Goal: Task Accomplishment & Management: Complete application form

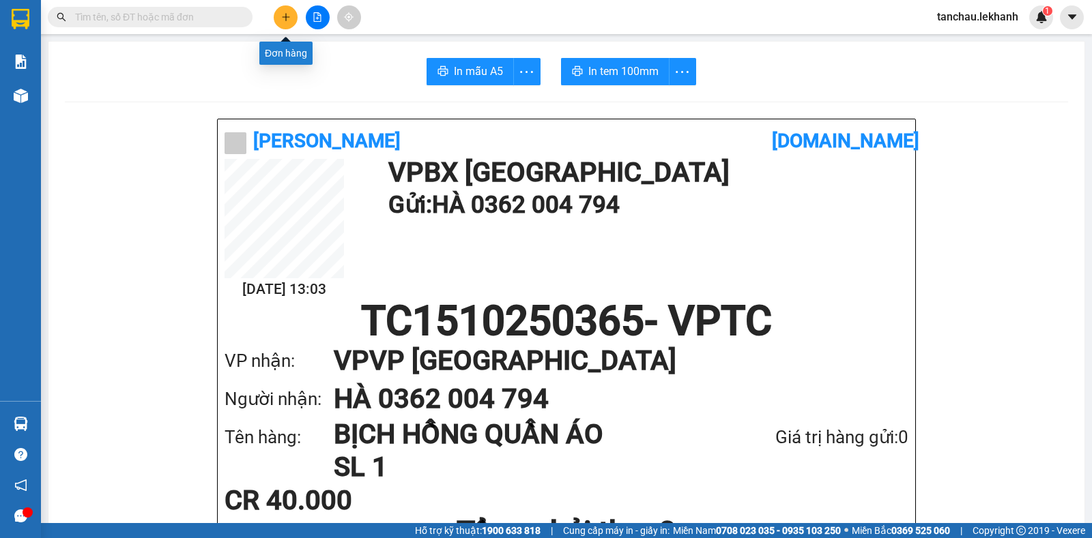
click at [287, 14] on icon "plus" at bounding box center [286, 17] width 10 height 10
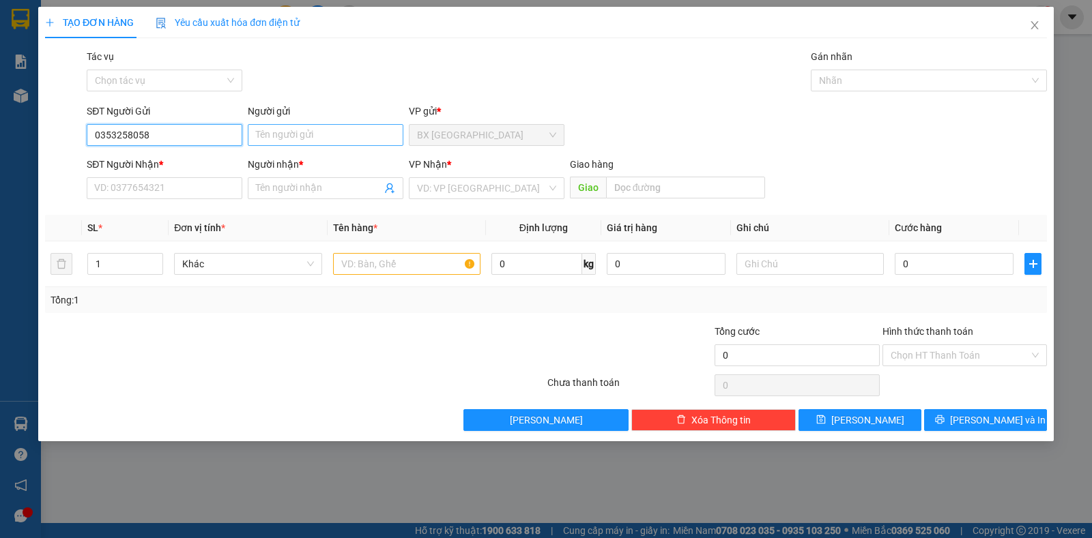
type input "0353258058"
click at [321, 139] on input "Người gửi" at bounding box center [326, 135] width 156 height 22
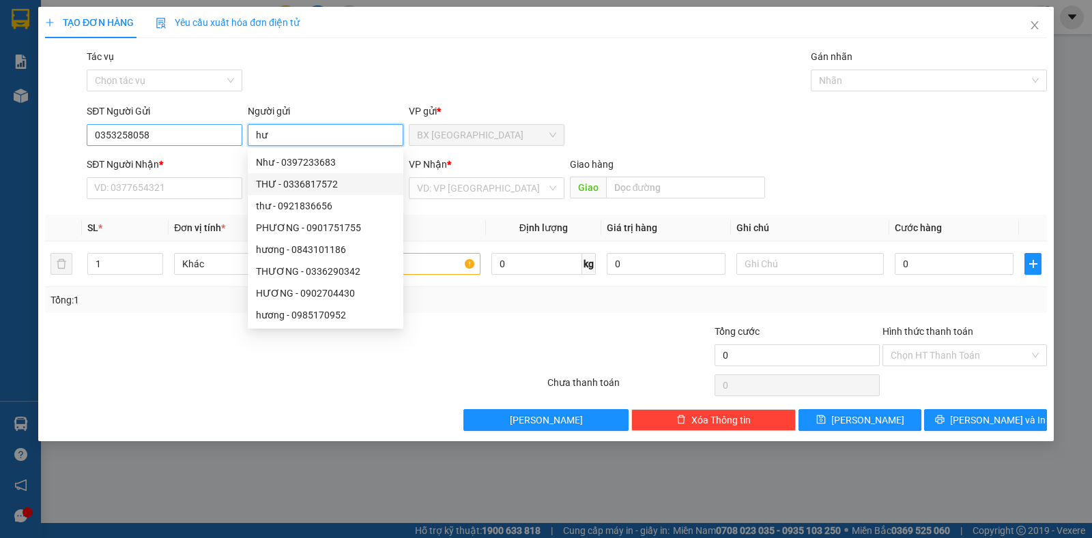
type input "hư"
drag, startPoint x: 161, startPoint y: 130, endPoint x: 0, endPoint y: 130, distance: 161.0
click at [0, 130] on div "TẠO ĐƠN HÀNG Yêu cầu xuất hóa đơn điện tử Transit Pickup Surcharge Ids Transit …" at bounding box center [546, 269] width 1092 height 538
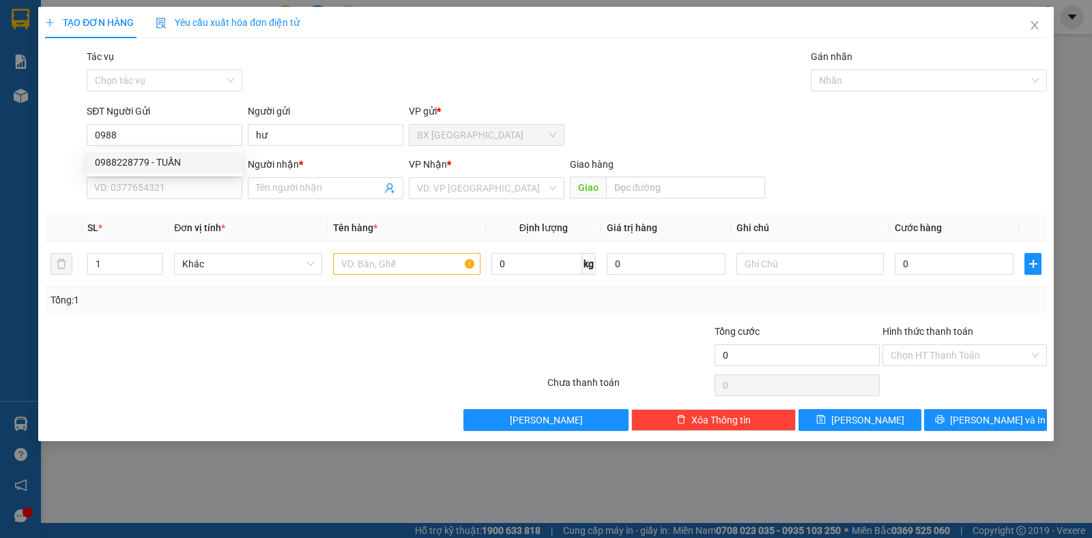
click at [174, 173] on div "0988228779 0988228779 - TUẤN" at bounding box center [165, 162] width 156 height 27
click at [177, 164] on div "SĐT Người Nhận *" at bounding box center [165, 164] width 156 height 15
click at [177, 177] on input "SĐT Người Nhận *" at bounding box center [165, 188] width 156 height 22
click at [177, 126] on input "0988" at bounding box center [165, 135] width 156 height 22
click at [186, 170] on div "0988228779 - TUẤN" at bounding box center [165, 162] width 156 height 22
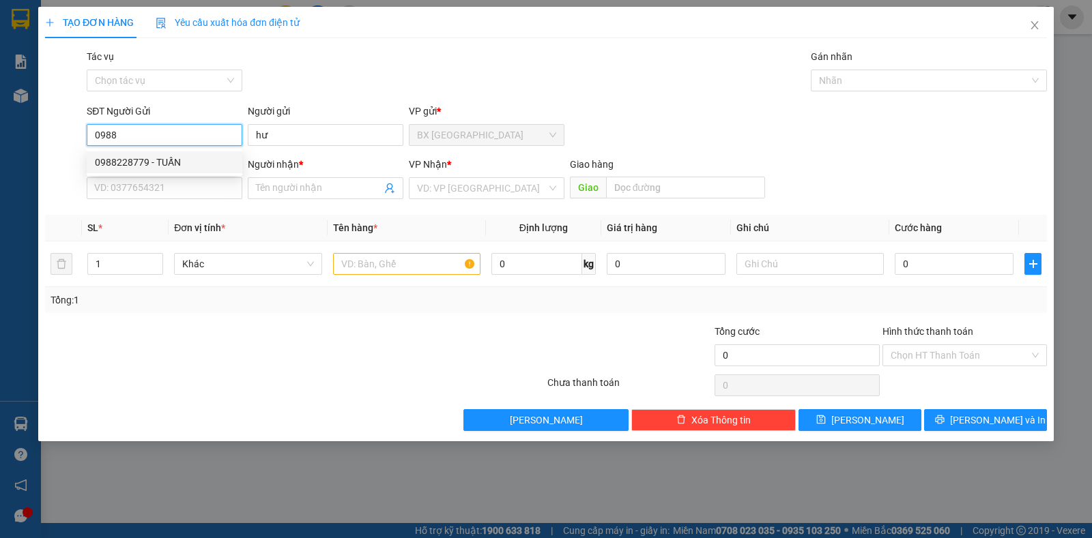
type input "0988228779"
type input "TUẤN"
type input "0941983877"
type input "DŨNG"
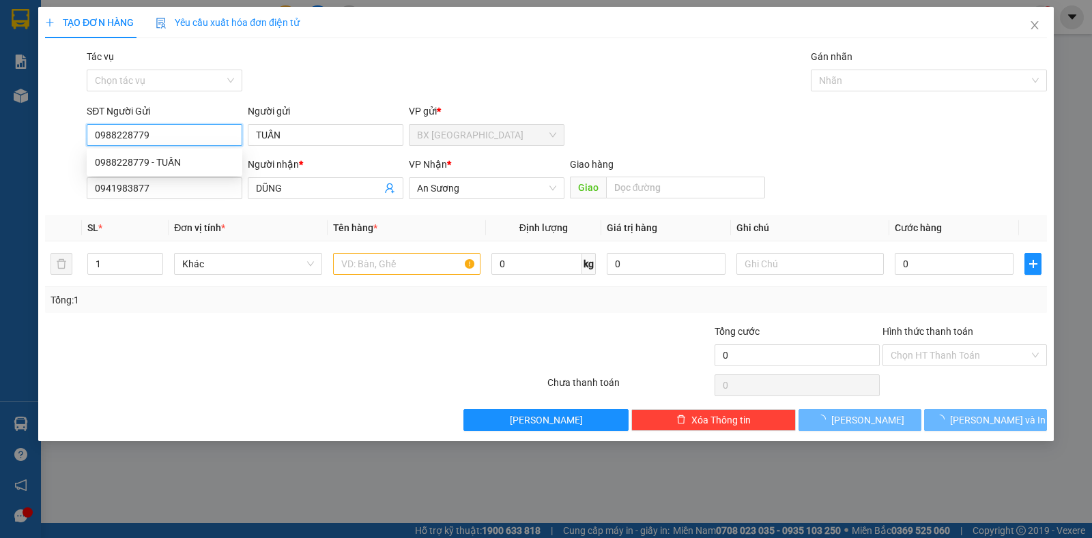
type input "40.000"
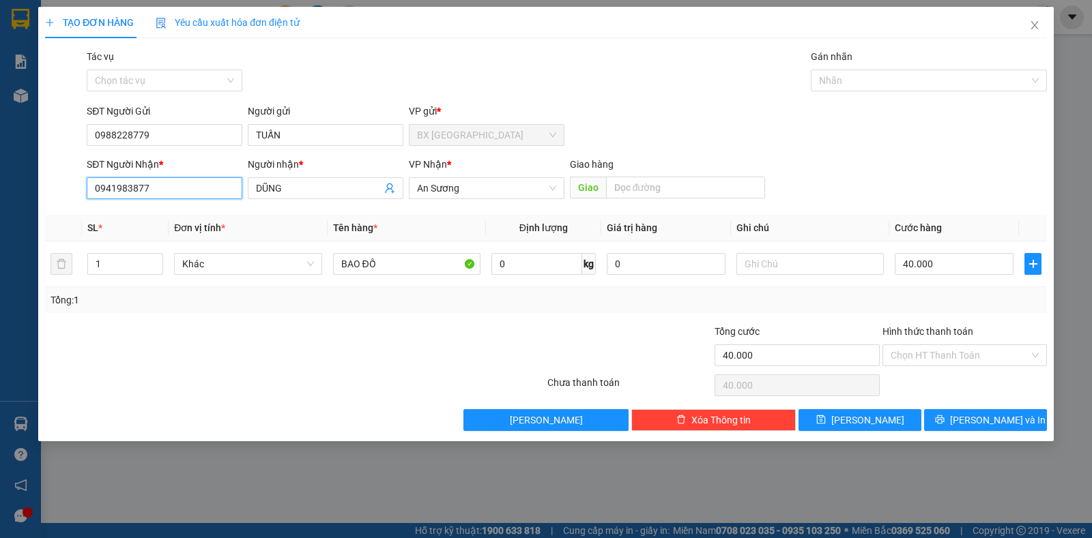
drag, startPoint x: 30, startPoint y: 187, endPoint x: 0, endPoint y: 187, distance: 30.0
click at [0, 187] on div "TẠO ĐƠN HÀNG Yêu cầu xuất hóa đơn điện tử Transit Pickup Surcharge Ids Transit …" at bounding box center [546, 269] width 1092 height 538
drag, startPoint x: 282, startPoint y: 178, endPoint x: 95, endPoint y: 178, distance: 187.6
click at [102, 178] on div "SĐT Người Nhận * VD: 0377654321 Người nhận * DŨNG VP Nhận * An Sương Giao hàng …" at bounding box center [566, 181] width 965 height 48
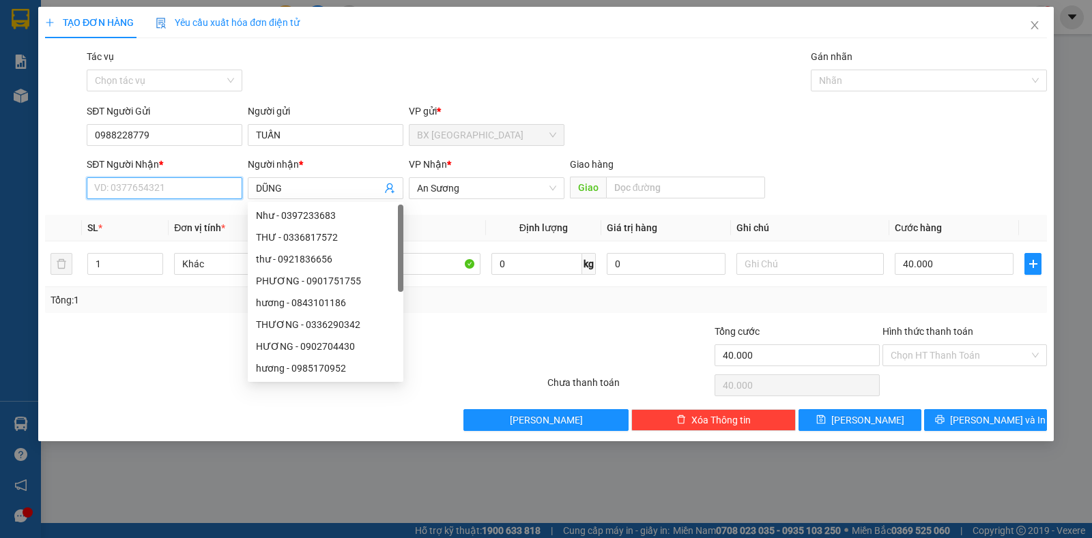
click at [155, 188] on input "SĐT Người Nhận *" at bounding box center [165, 188] width 156 height 22
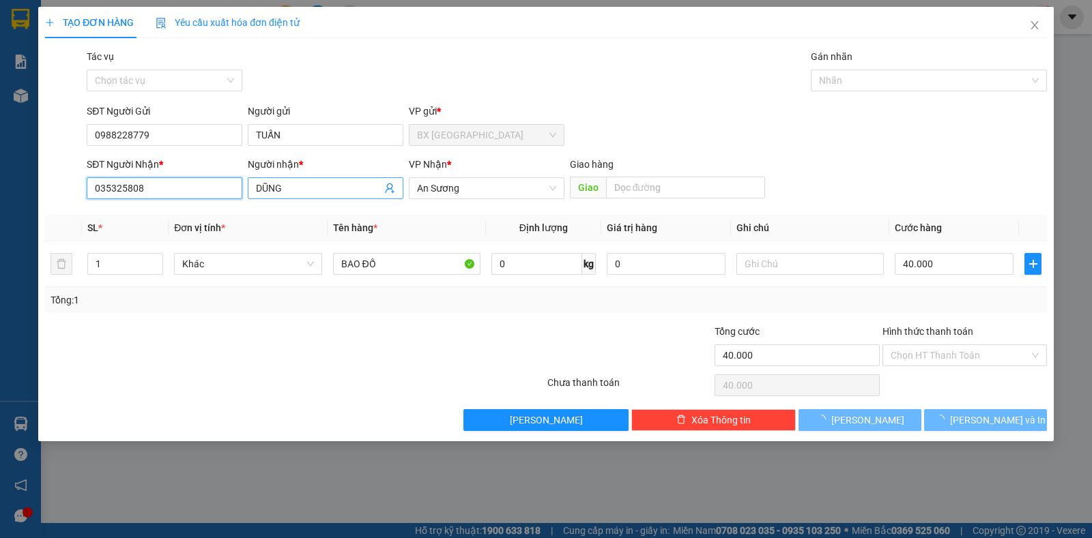
type input "0353258085"
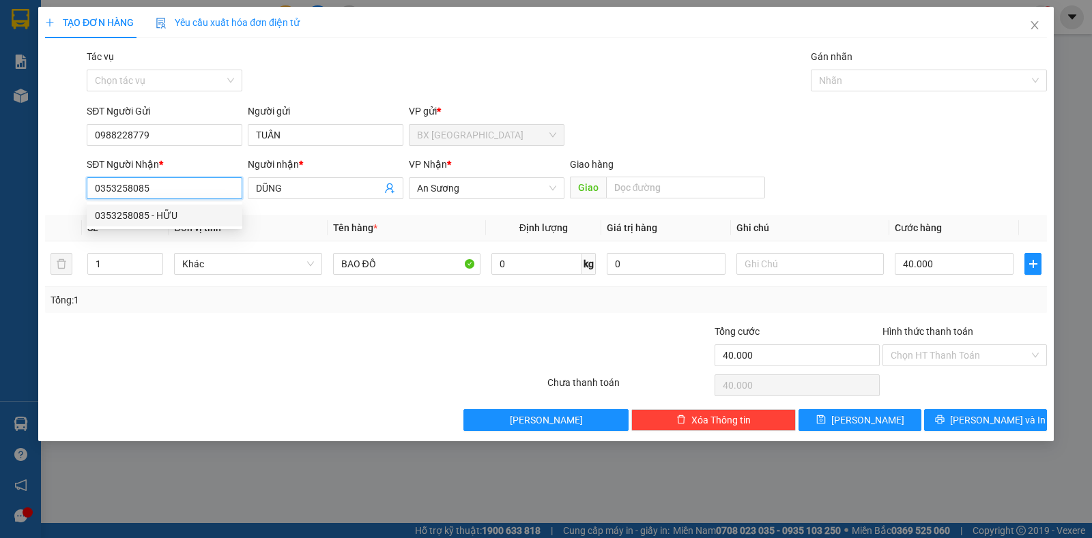
click at [199, 209] on div "0353258085 - HỮU" at bounding box center [164, 215] width 139 height 15
type input "HỮU"
type input "50.000"
type input "0353258085"
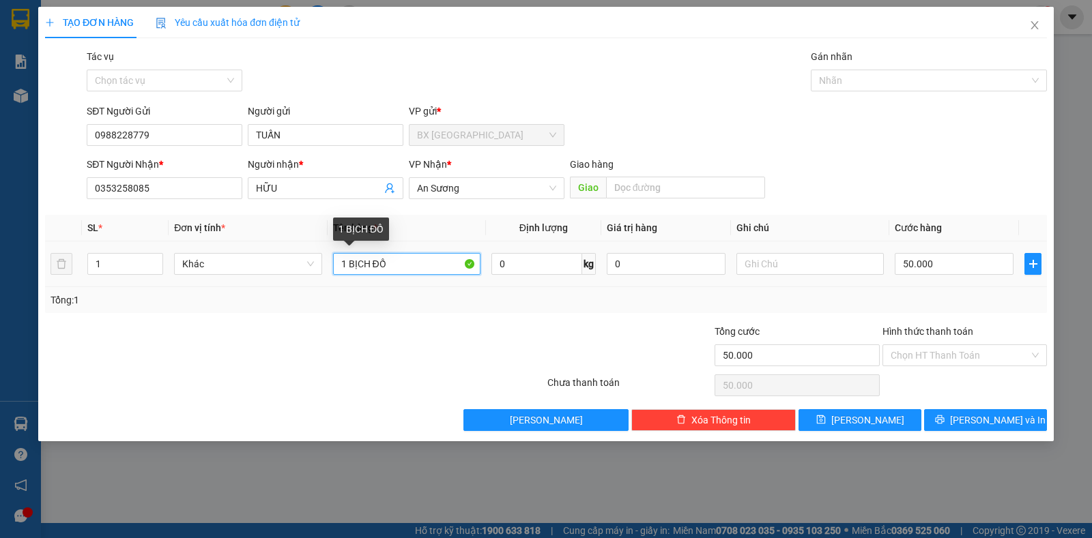
click at [347, 261] on input "1 BỊCH ĐỒ" at bounding box center [406, 264] width 147 height 22
type input "BỊCH ĐỒ"
drag, startPoint x: 916, startPoint y: 267, endPoint x: 866, endPoint y: 264, distance: 49.9
click at [918, 267] on input "50.000" at bounding box center [953, 264] width 119 height 22
type input "3"
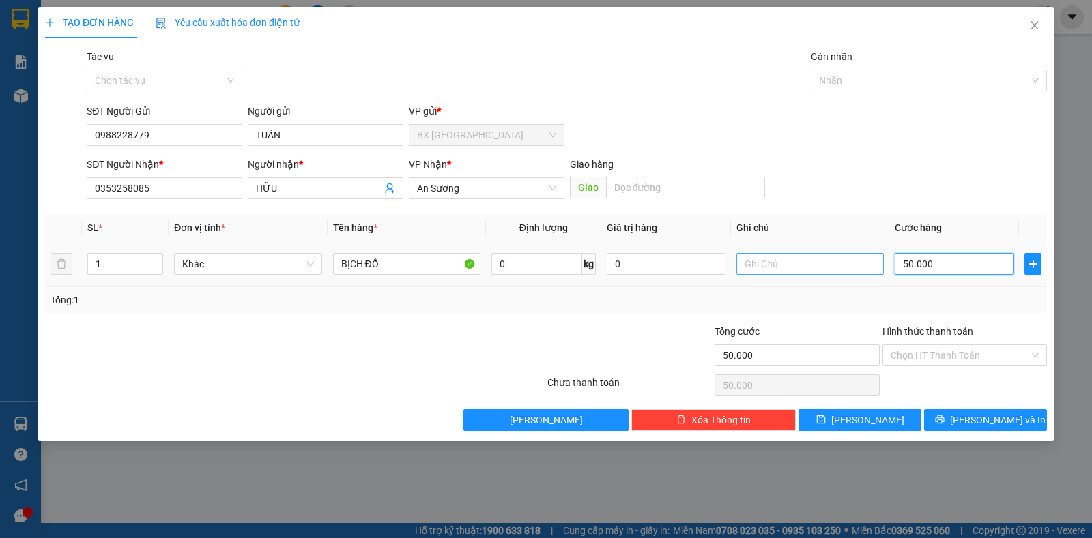
type input "3"
type input "30"
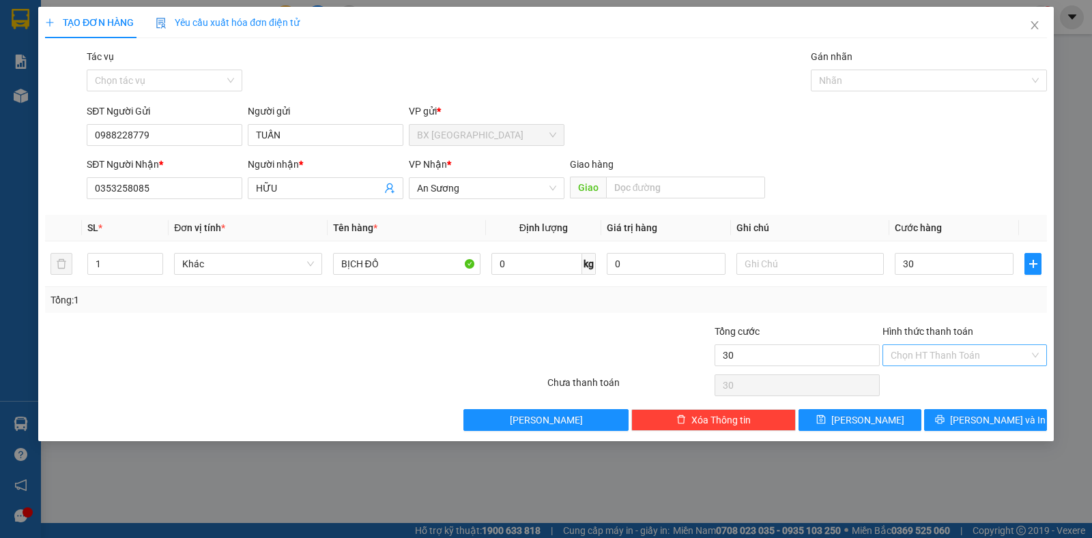
click at [986, 364] on input "Hình thức thanh toán" at bounding box center [959, 355] width 138 height 20
type input "30.000"
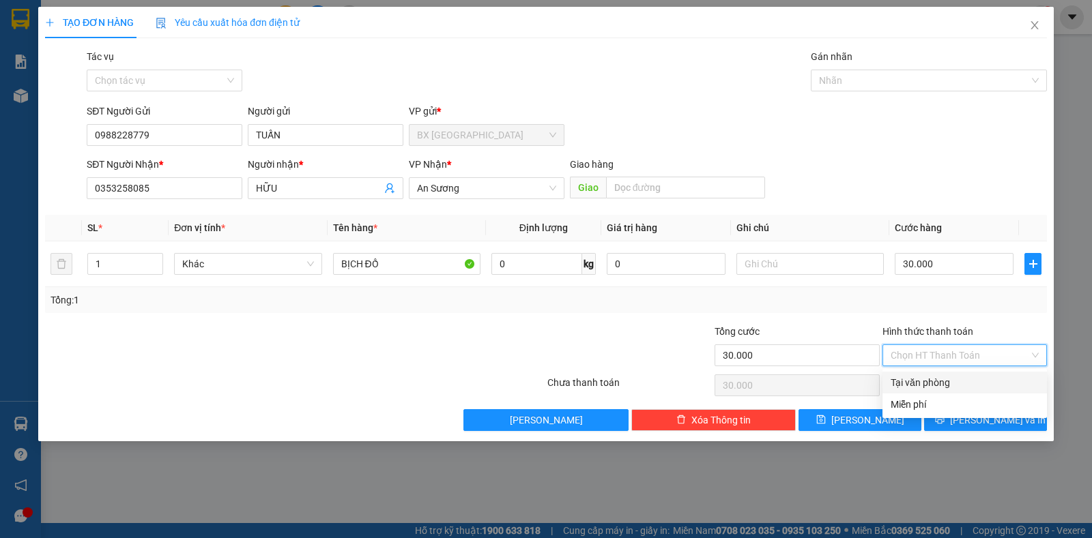
click at [995, 345] on input "Hình thức thanh toán" at bounding box center [959, 355] width 138 height 20
click at [969, 379] on div "Tại văn phòng" at bounding box center [964, 382] width 148 height 15
type input "0"
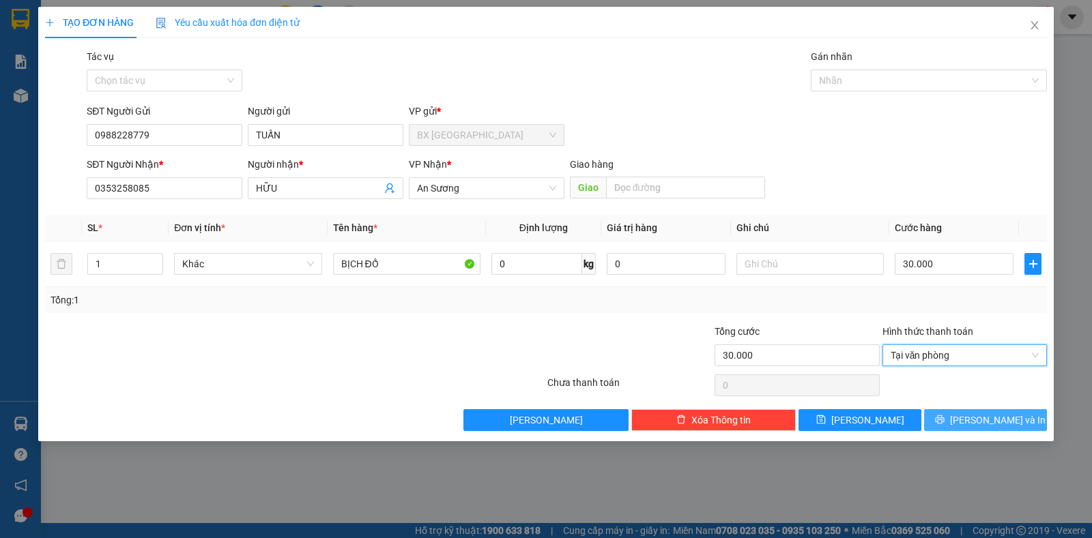
click at [987, 422] on span "[PERSON_NAME] và In" at bounding box center [998, 420] width 96 height 15
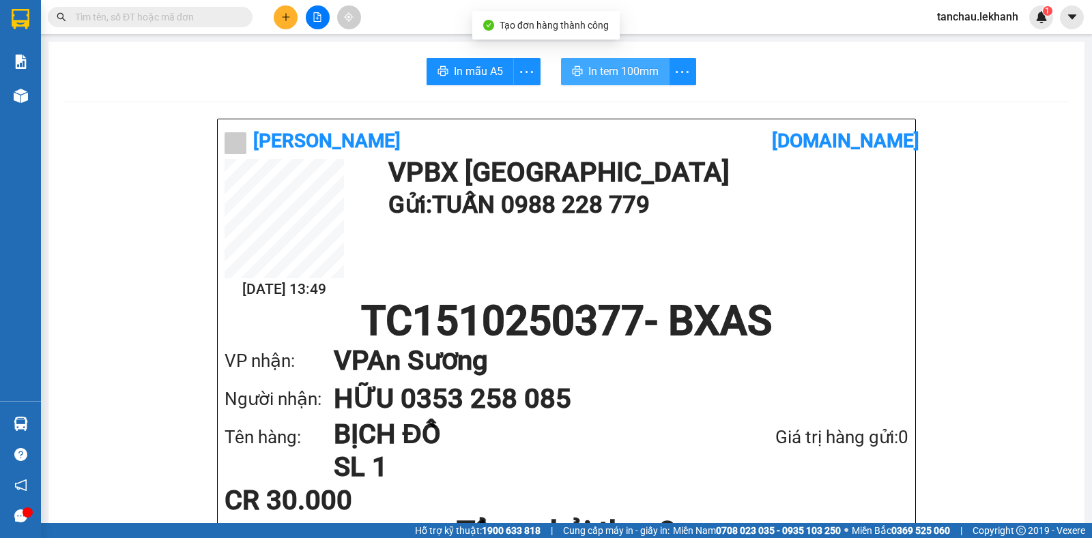
click at [643, 76] on span "In tem 100mm" at bounding box center [623, 71] width 70 height 17
